Goal: Transaction & Acquisition: Purchase product/service

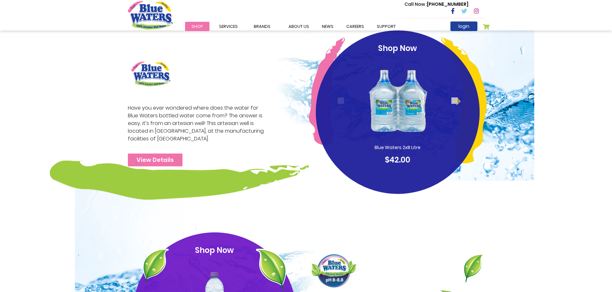
scroll to position [128, 0]
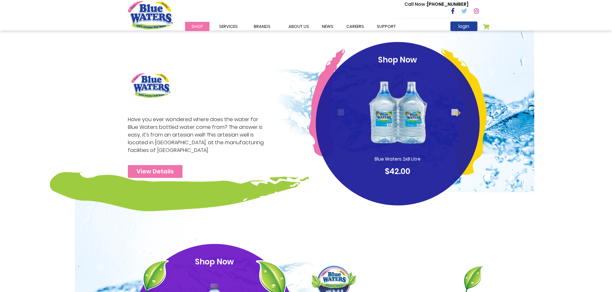
click at [387, 122] on img at bounding box center [397, 112] width 62 height 87
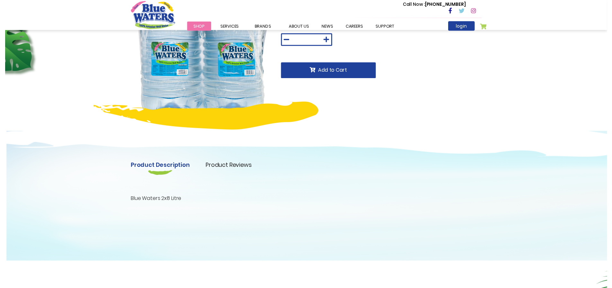
scroll to position [64, 0]
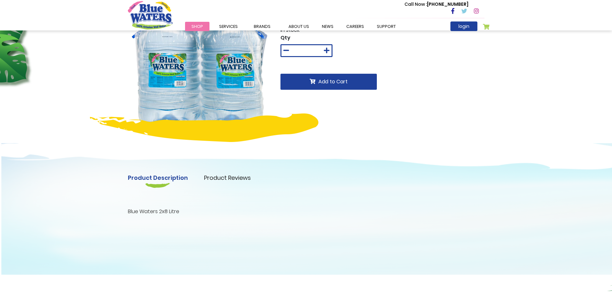
click at [222, 180] on link "Product Reviews" at bounding box center [227, 178] width 47 height 9
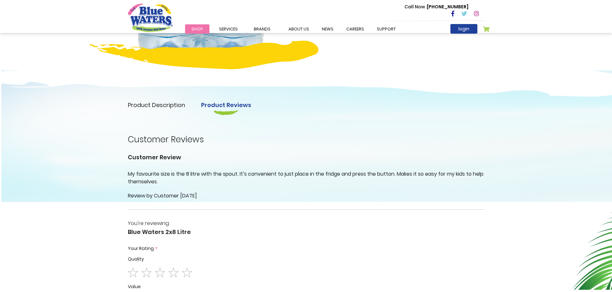
scroll to position [96, 0]
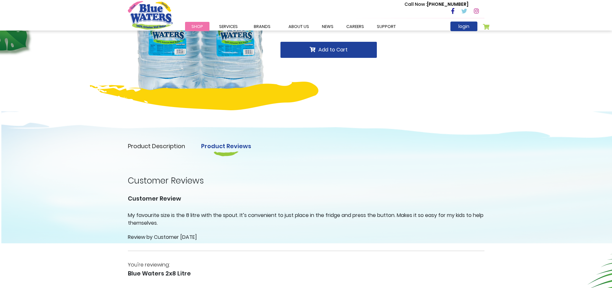
click at [165, 146] on link "Product Description" at bounding box center [156, 146] width 57 height 9
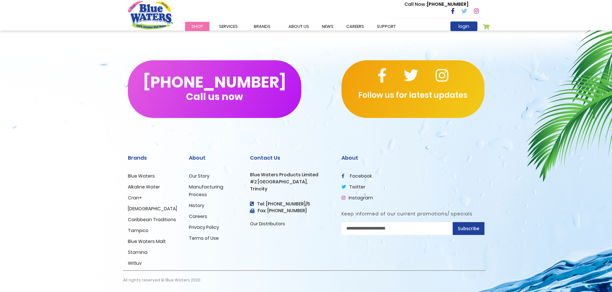
scroll to position [362, 0]
